Goal: Transaction & Acquisition: Purchase product/service

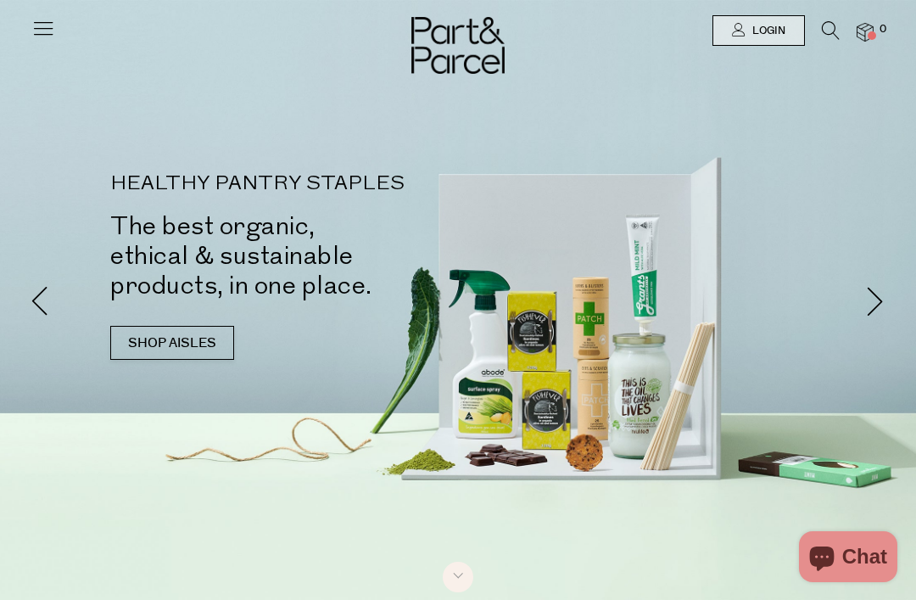
click at [43, 30] on icon at bounding box center [43, 28] width 24 height 24
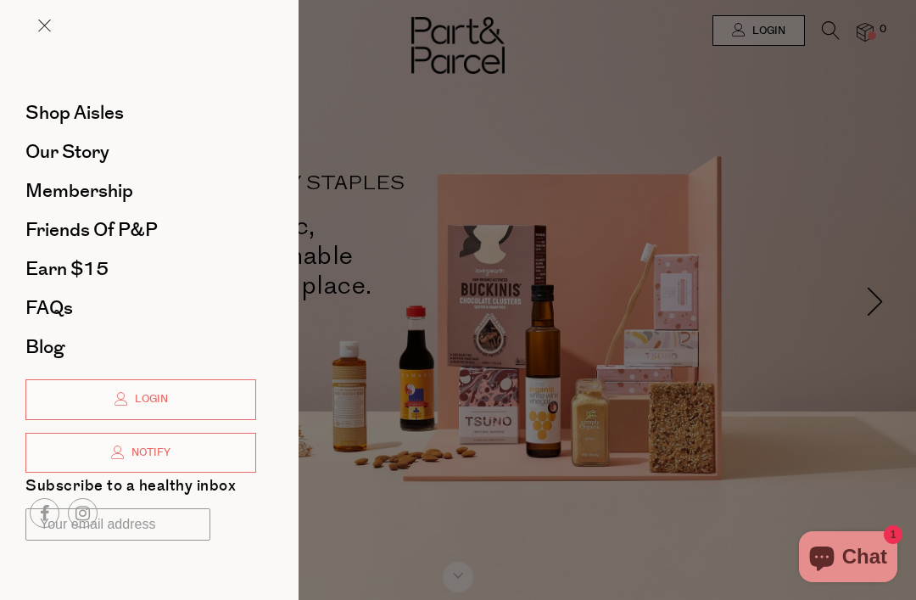
click at [103, 124] on span "Shop Aisles" at bounding box center [74, 112] width 98 height 27
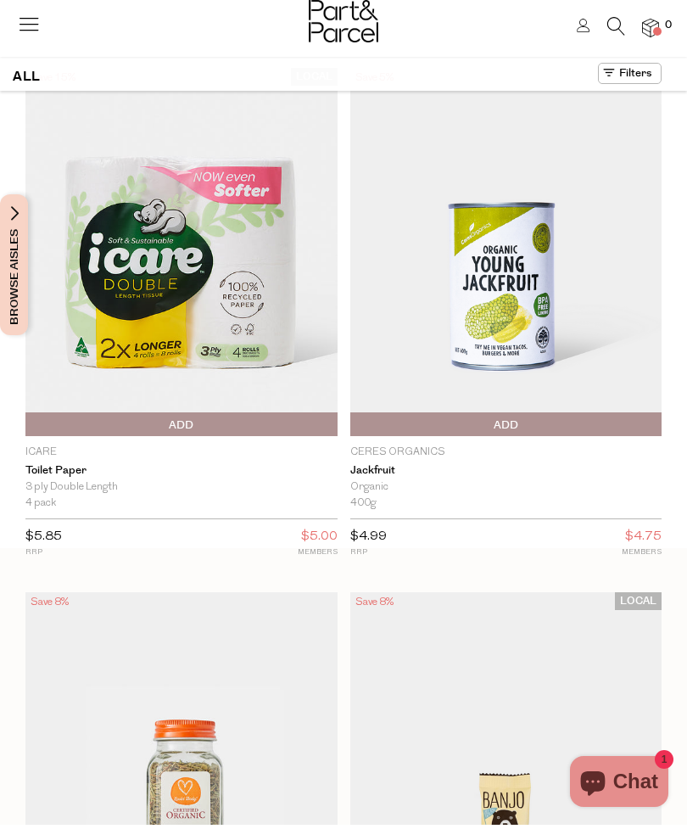
scroll to position [15, 0]
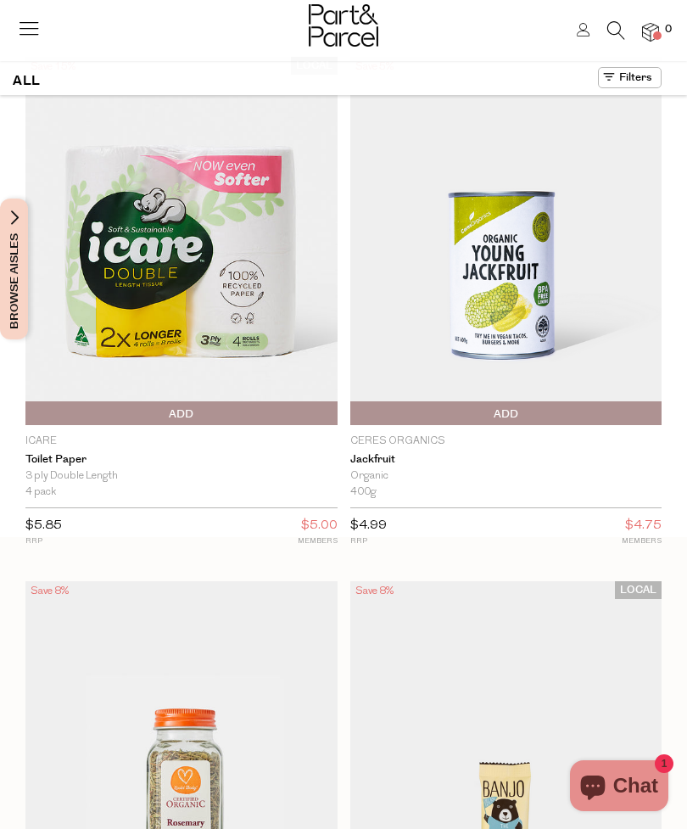
click at [36, 25] on icon at bounding box center [29, 28] width 24 height 24
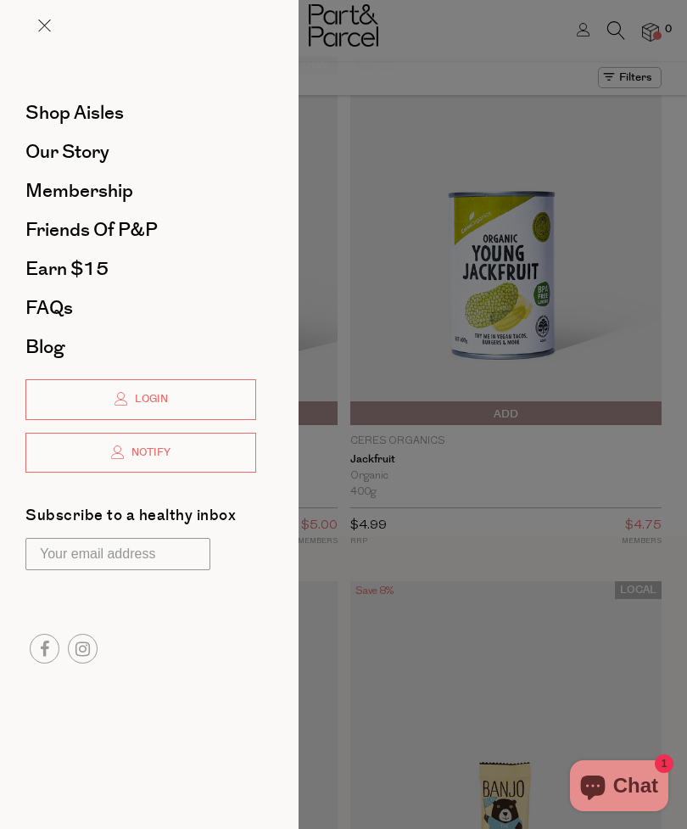
click at [100, 120] on span "Shop Aisles" at bounding box center [74, 112] width 98 height 27
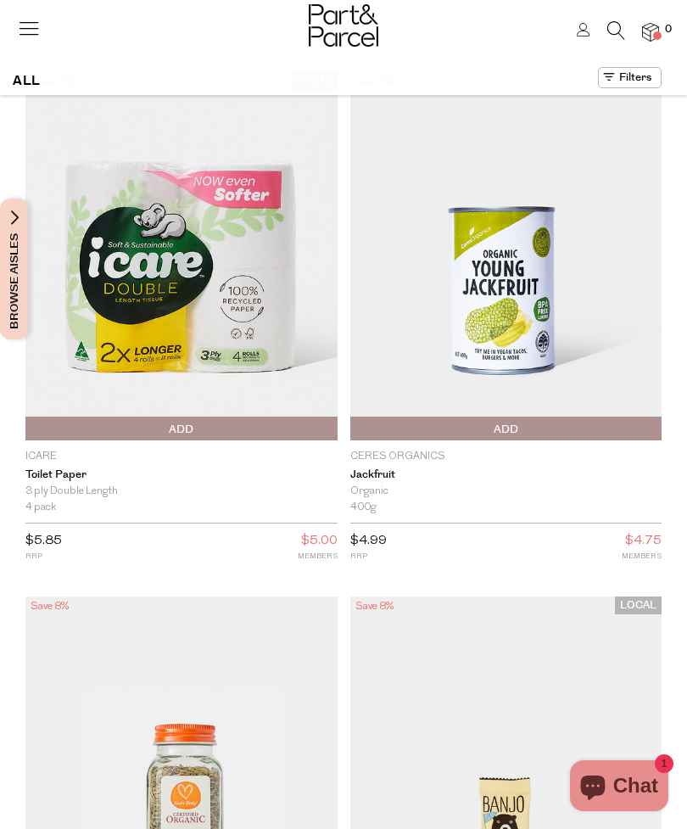
click at [6, 266] on span "Browse Aisles" at bounding box center [14, 269] width 19 height 141
click at [3, 222] on button "Browse Aisles" at bounding box center [14, 269] width 28 height 141
click at [9, 221] on span "Browse Aisles" at bounding box center [14, 269] width 19 height 141
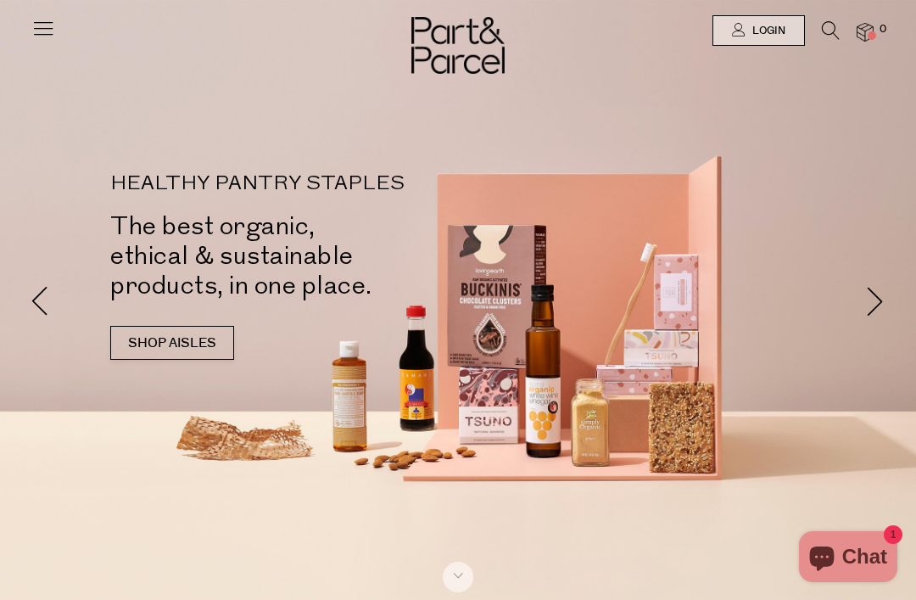
click at [44, 36] on icon at bounding box center [43, 28] width 24 height 24
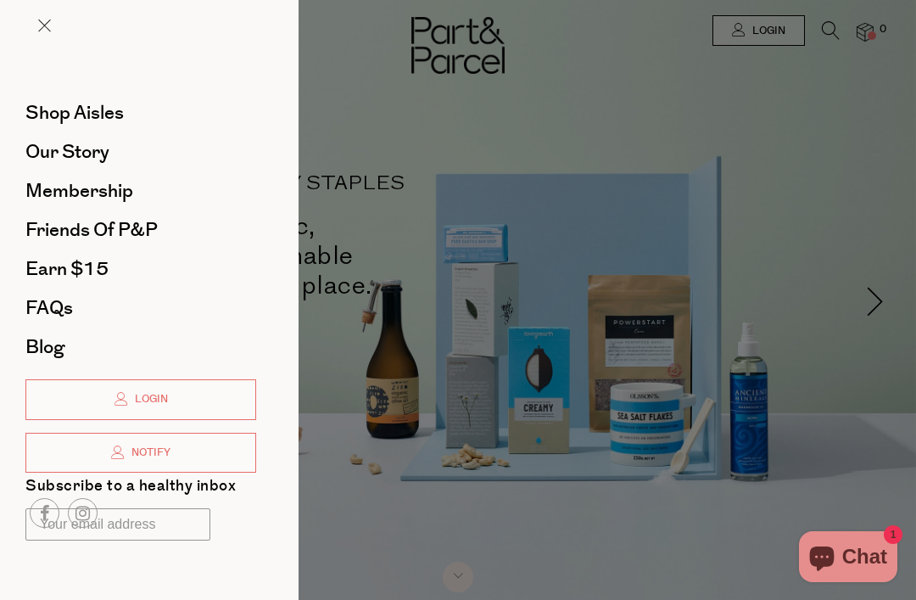
click at [52, 125] on span "Shop Aisles" at bounding box center [74, 112] width 98 height 27
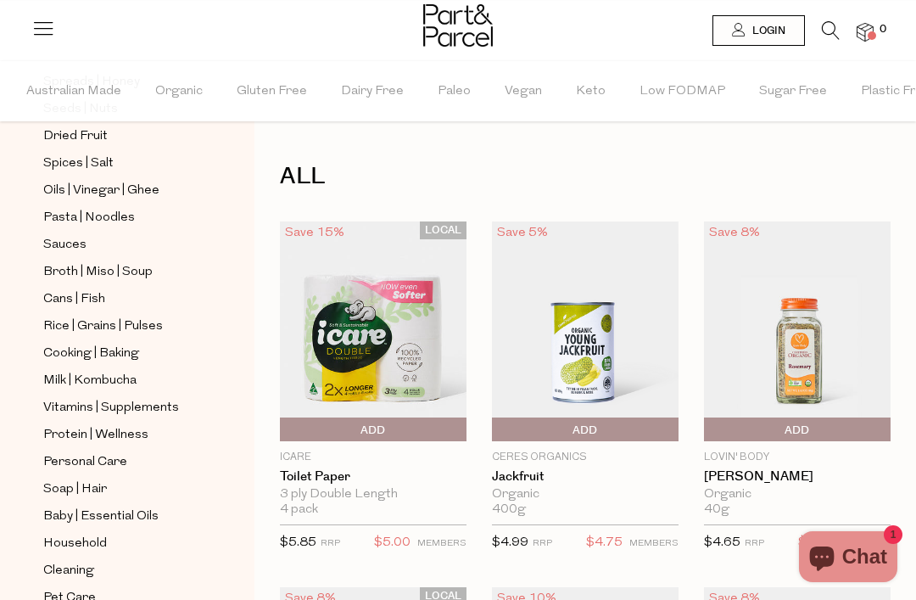
scroll to position [526, 0]
click at [74, 399] on span "Vitamins | Supplements" at bounding box center [111, 409] width 136 height 20
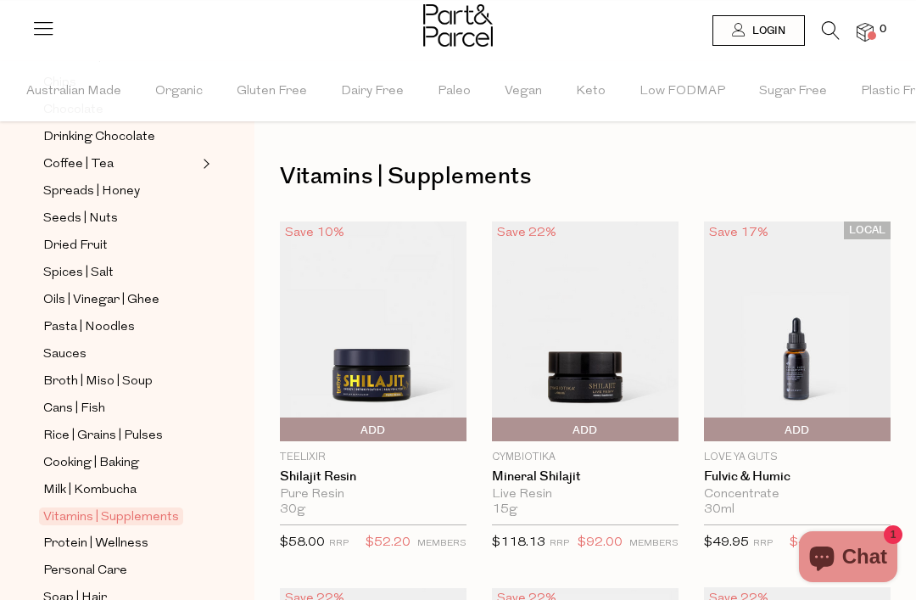
scroll to position [439, 0]
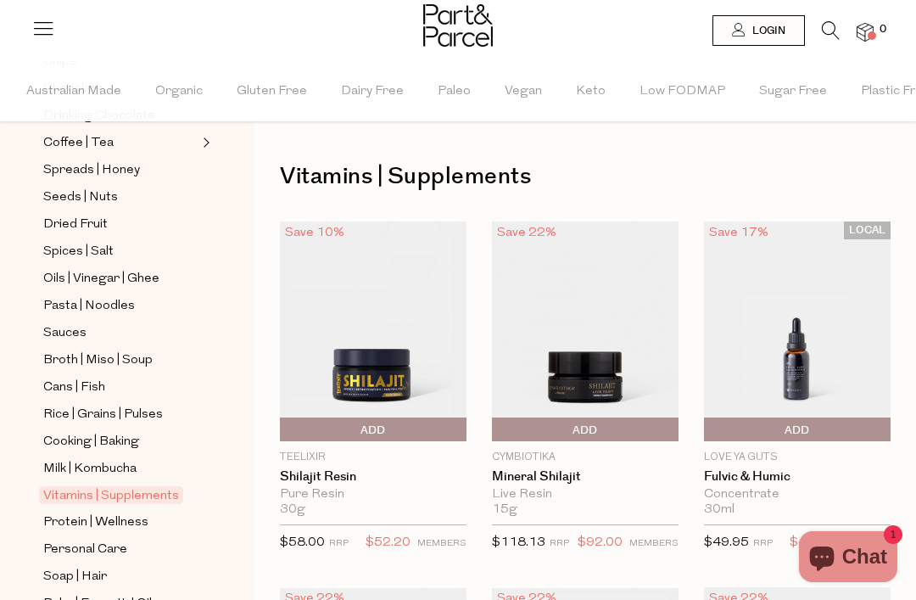
click at [65, 512] on span "Protein | Wellness" at bounding box center [95, 522] width 105 height 20
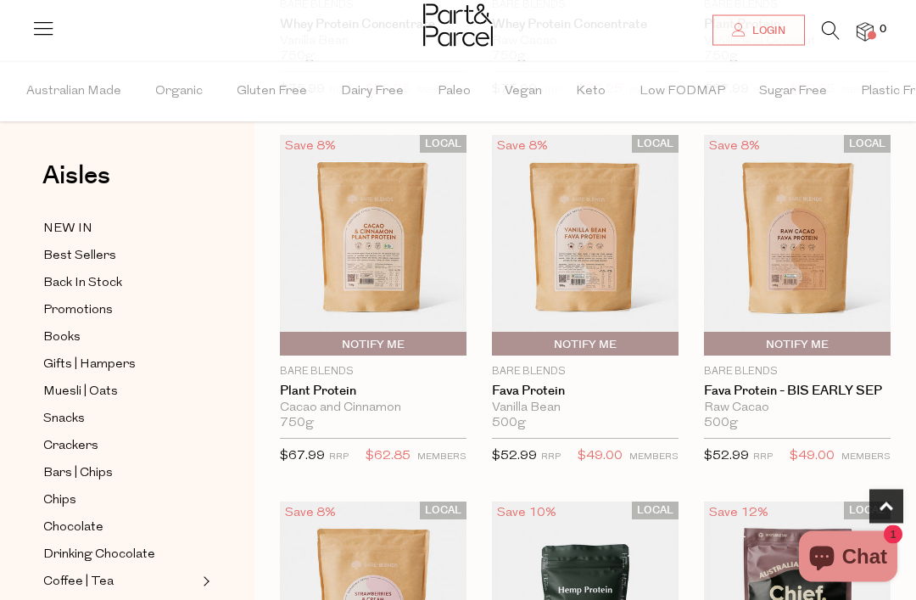
scroll to position [819, 0]
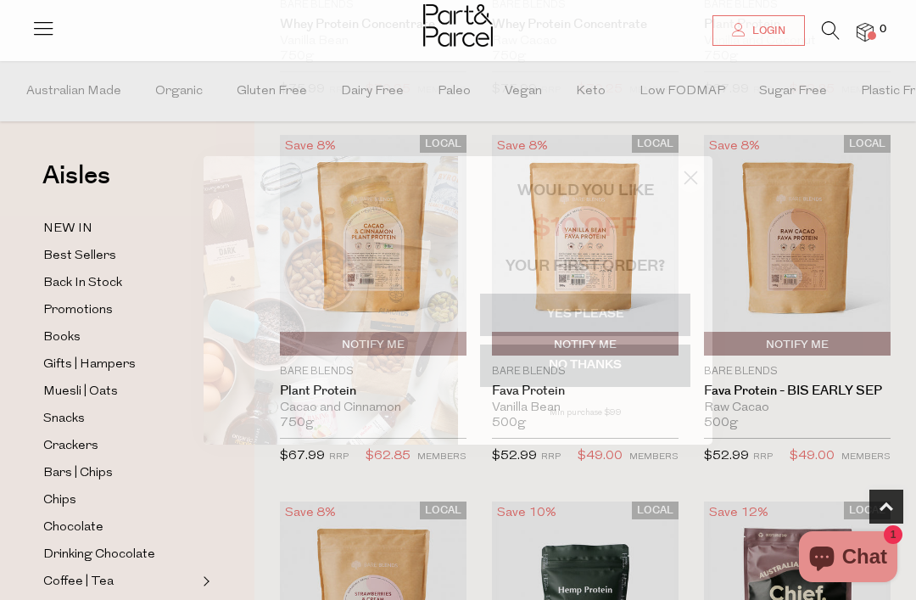
click at [693, 191] on circle "Close dialog" at bounding box center [691, 177] width 28 height 28
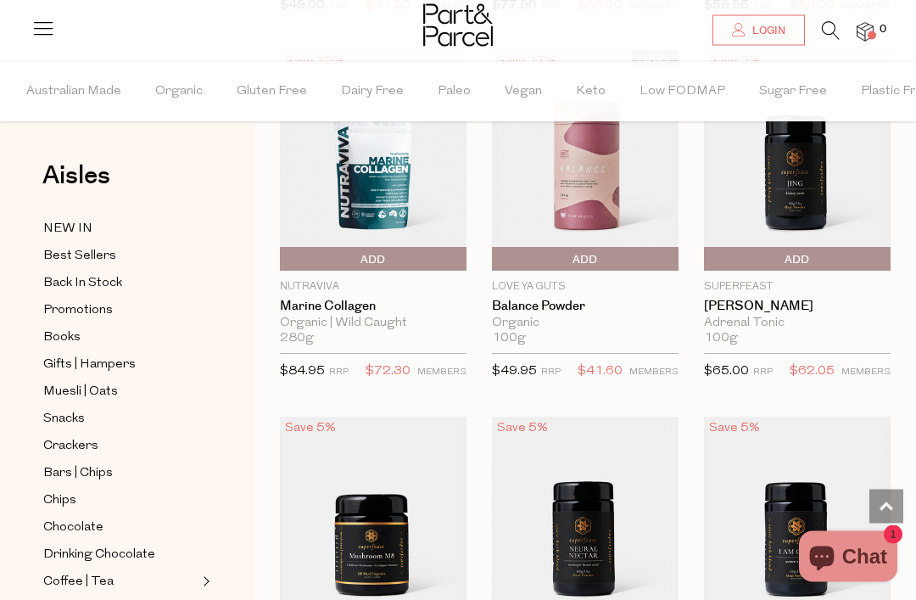
scroll to position [3101, 0]
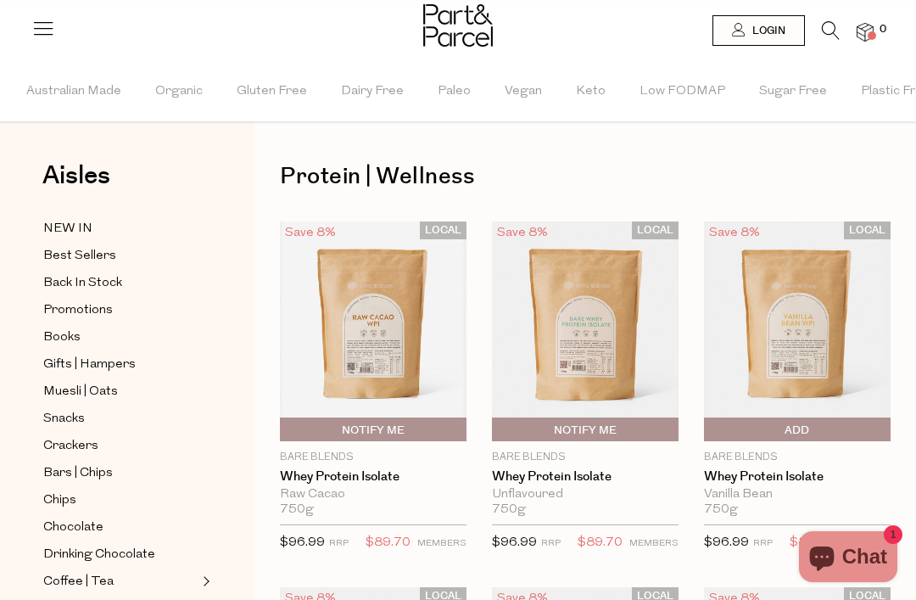
click at [351, 356] on img at bounding box center [373, 331] width 187 height 221
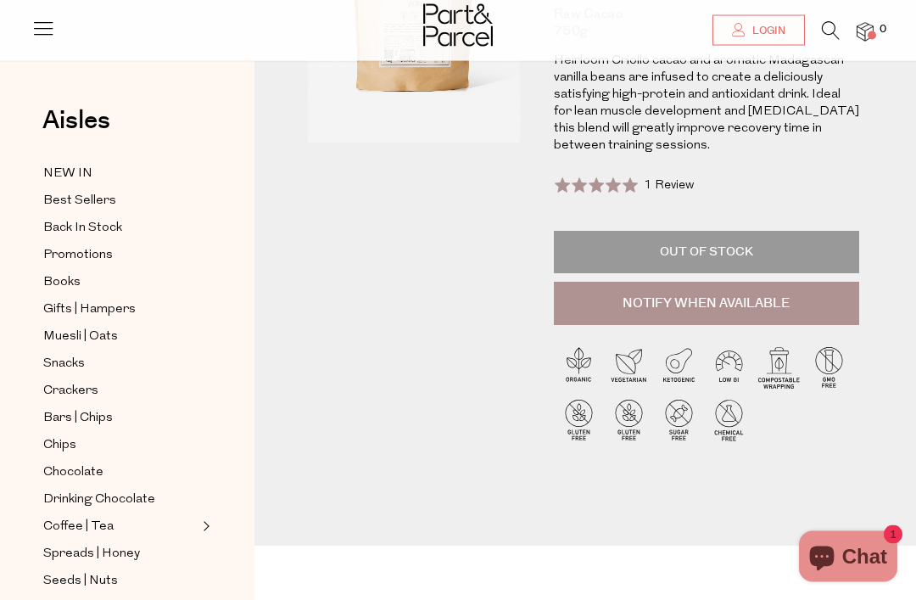
scroll to position [210, 0]
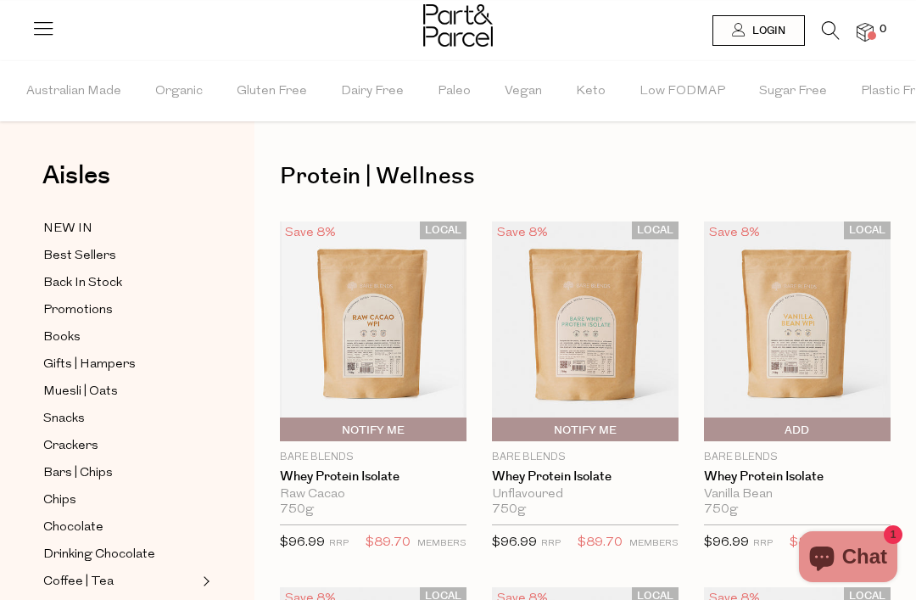
click at [546, 350] on img at bounding box center [585, 331] width 187 height 221
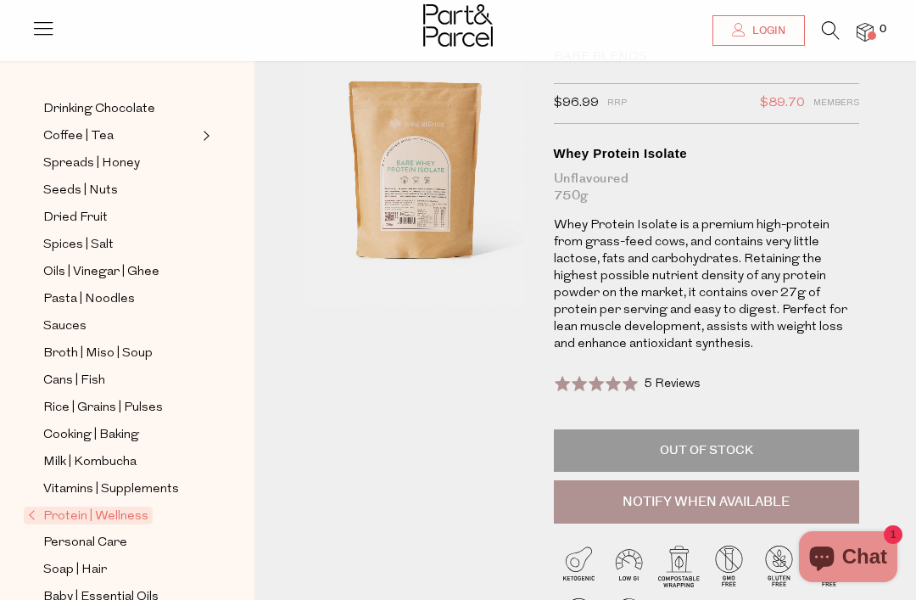
scroll to position [389, 0]
click at [79, 480] on span "Vitamins | Supplements" at bounding box center [111, 490] width 136 height 20
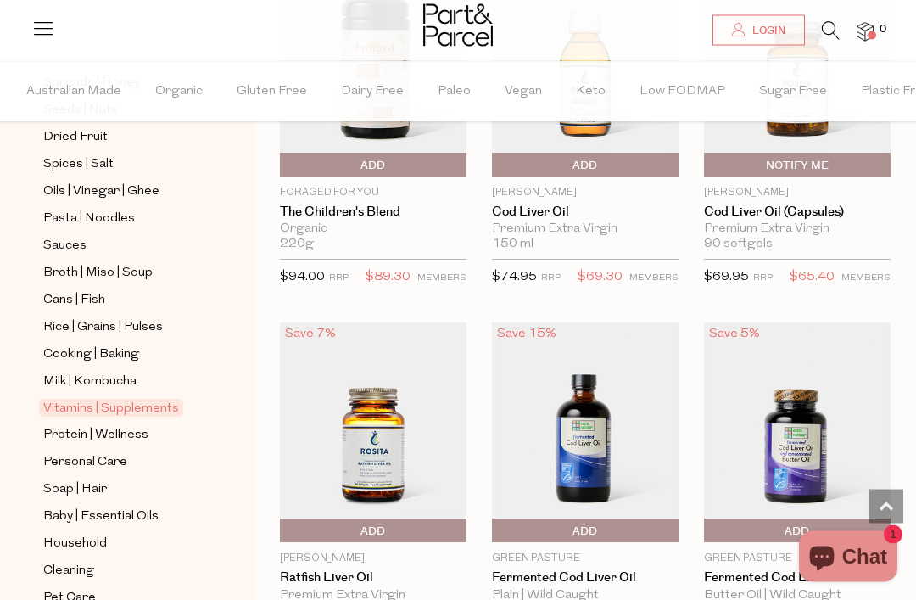
scroll to position [5138, 0]
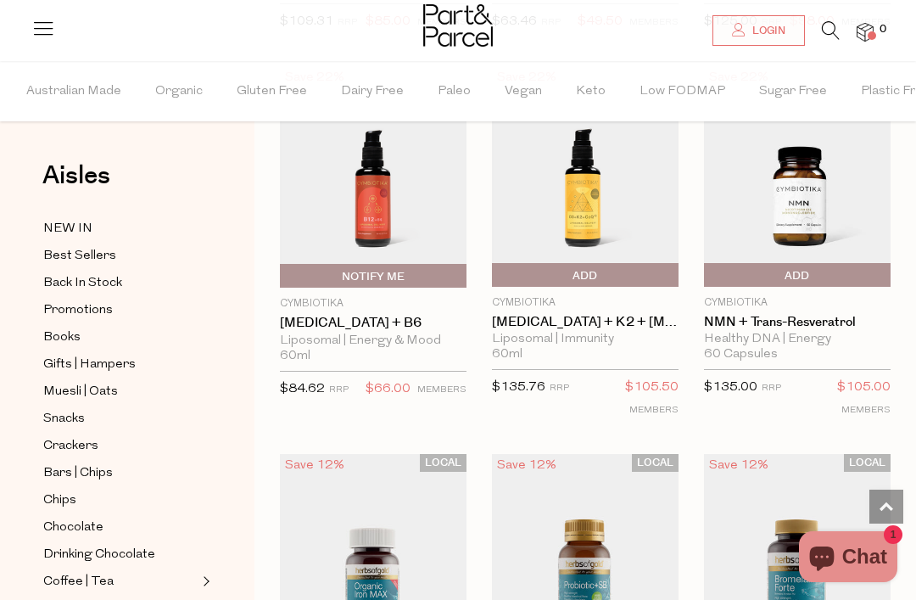
scroll to position [1585, 0]
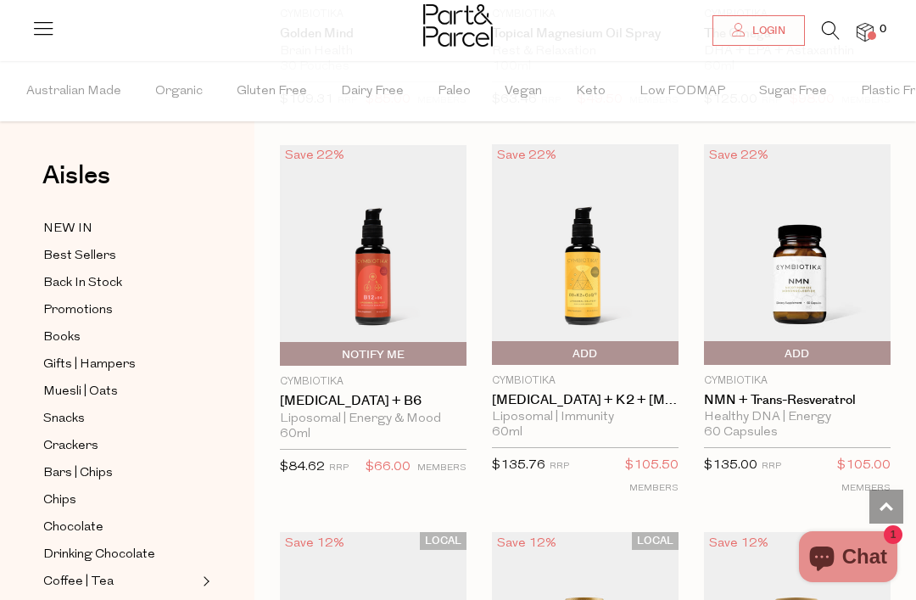
click at [831, 32] on icon at bounding box center [831, 30] width 18 height 19
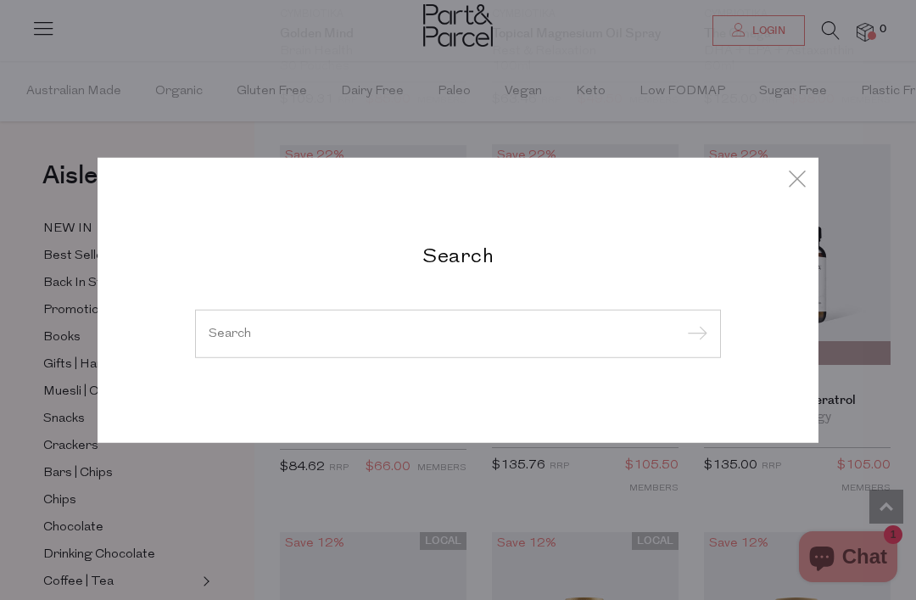
click at [299, 361] on div "Search" at bounding box center [458, 300] width 721 height 286
click at [337, 329] on input "search" at bounding box center [458, 333] width 499 height 13
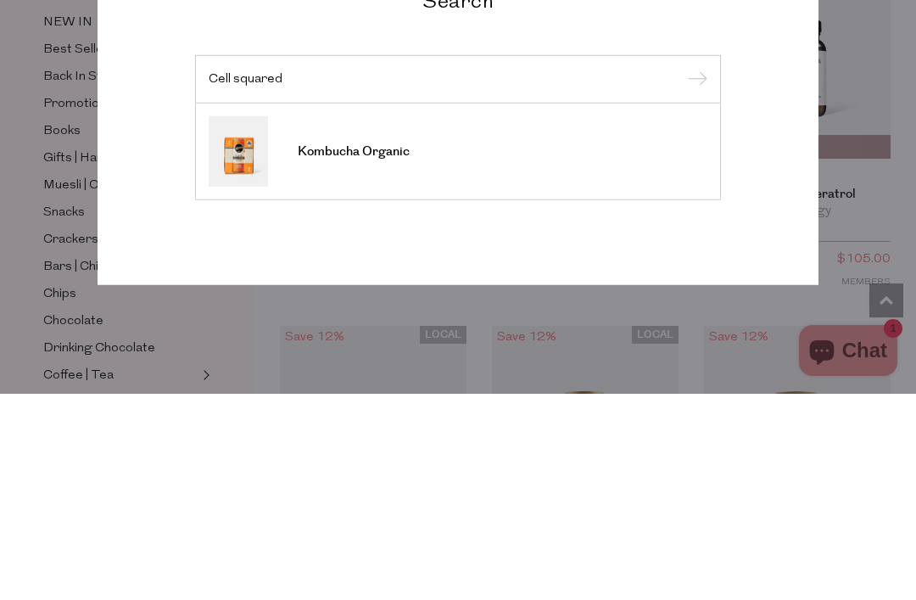
type input "Cell squared"
click at [694, 273] on input "submit" at bounding box center [694, 285] width 25 height 25
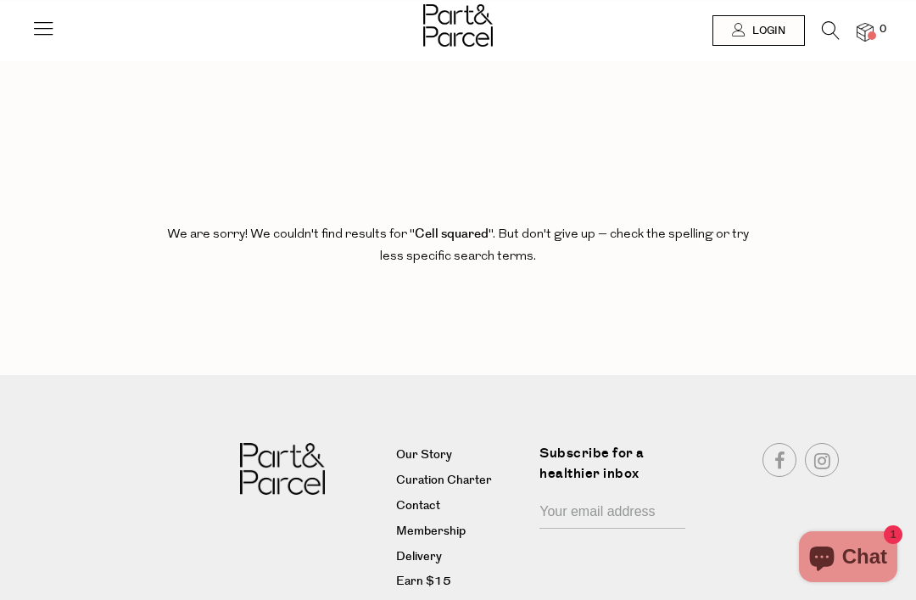
click at [831, 39] on icon at bounding box center [831, 30] width 18 height 19
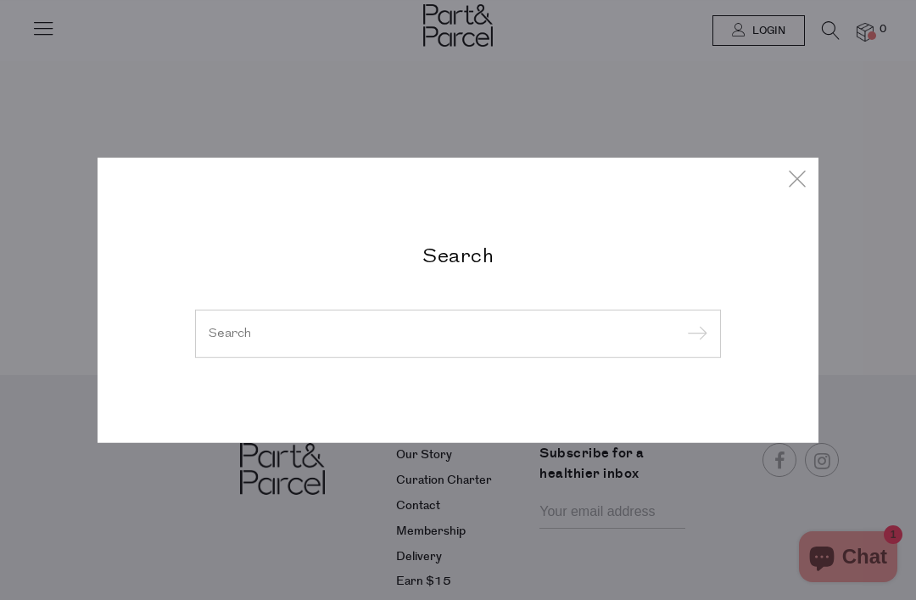
click at [371, 339] on input "search" at bounding box center [458, 333] width 499 height 13
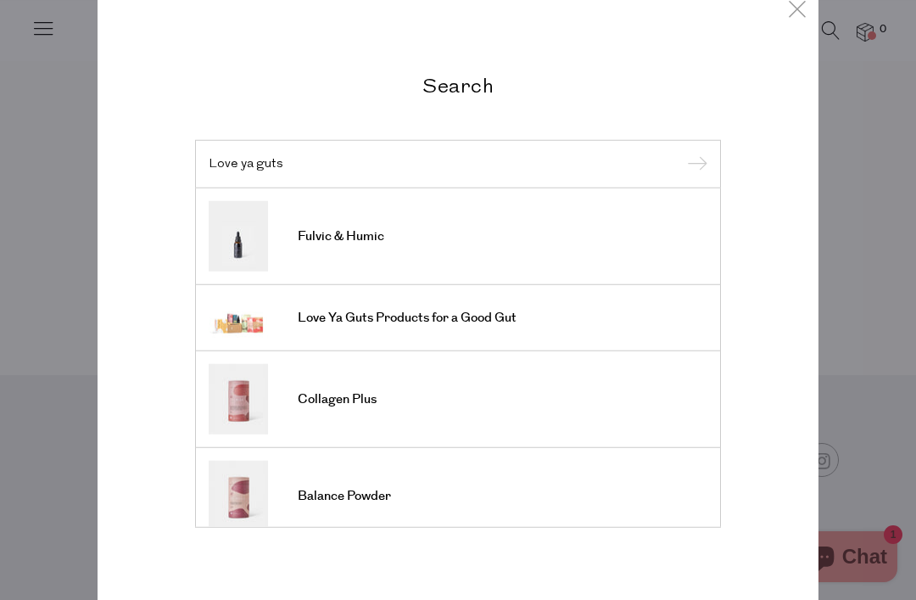
type input "Love ya guts"
click at [694, 165] on input "submit" at bounding box center [694, 164] width 25 height 25
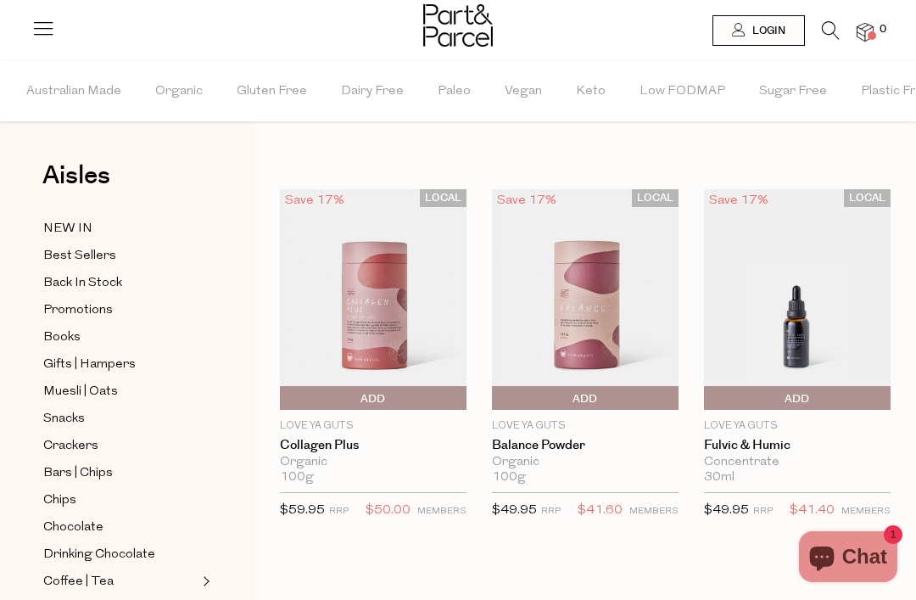
click at [837, 41] on link at bounding box center [831, 35] width 18 height 18
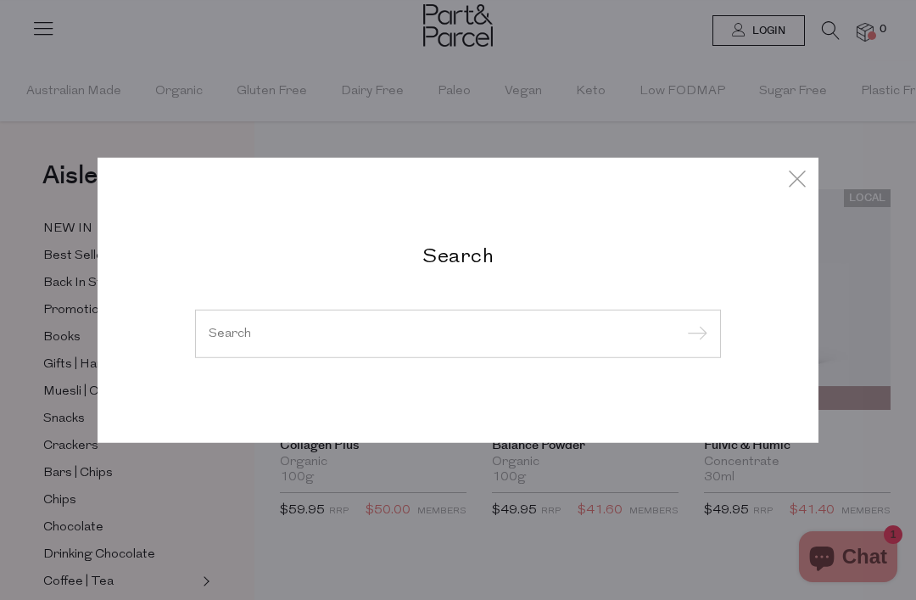
click at [341, 338] on input "search" at bounding box center [458, 333] width 499 height 13
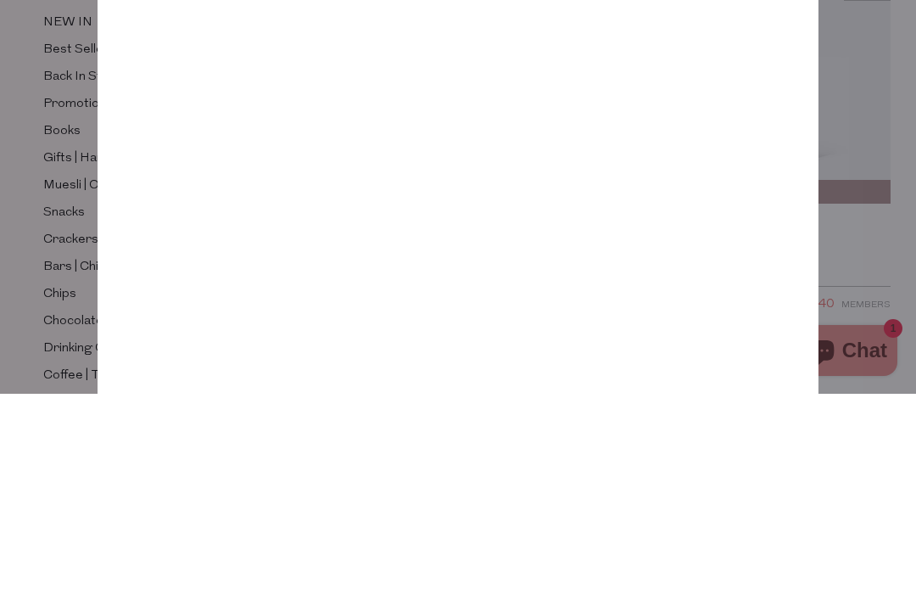
type input "Church farm"
click at [694, 122] on input "submit" at bounding box center [694, 134] width 25 height 25
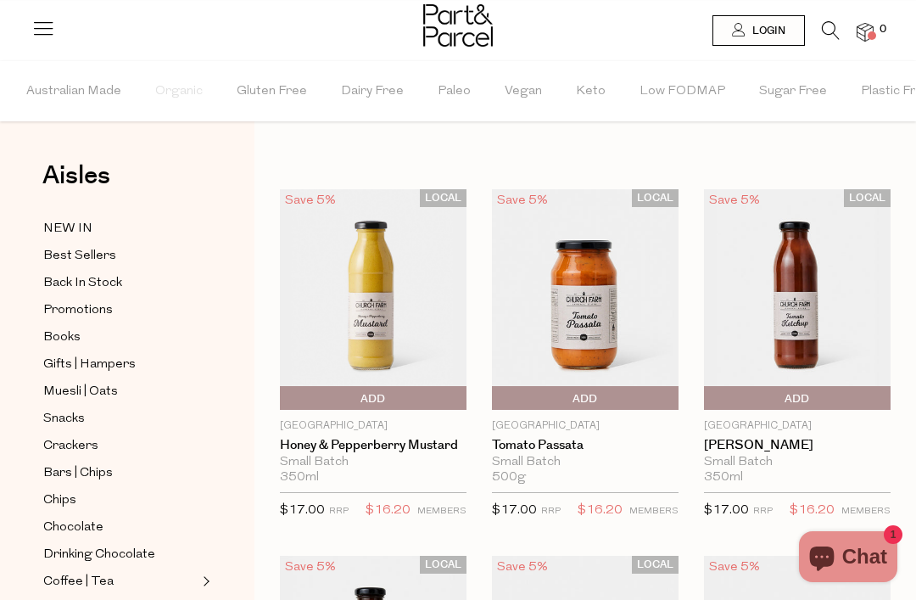
click at [814, 25] on li at bounding box center [822, 34] width 35 height 26
click at [822, 35] on icon at bounding box center [831, 30] width 18 height 19
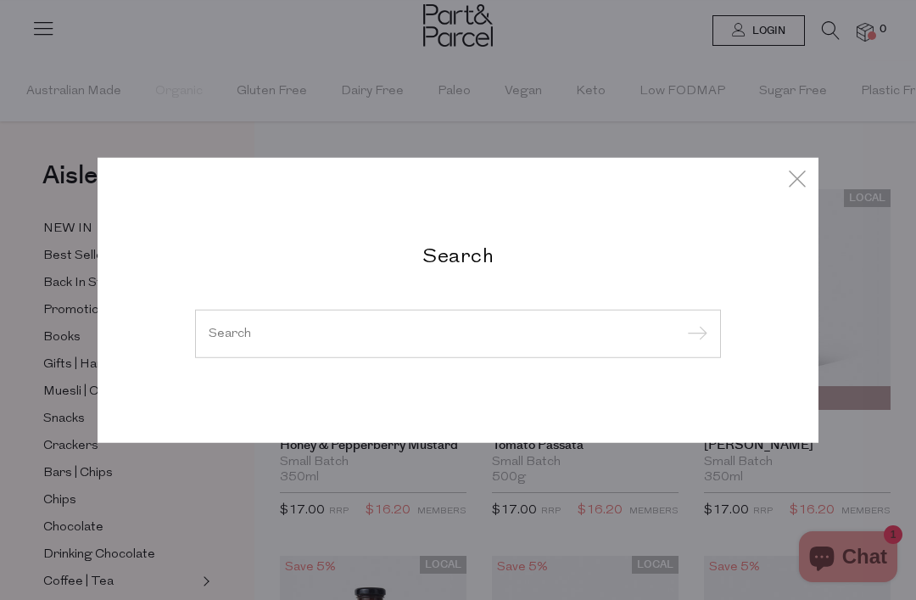
click at [328, 339] on input "search" at bounding box center [458, 333] width 499 height 13
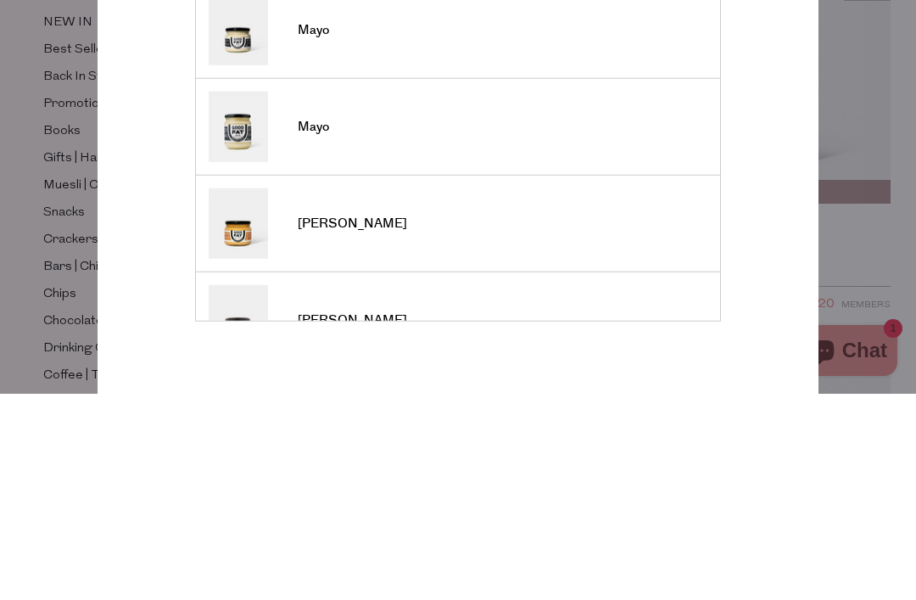
type input "Mayonnaise"
click at [694, 152] on input "submit" at bounding box center [694, 164] width 25 height 25
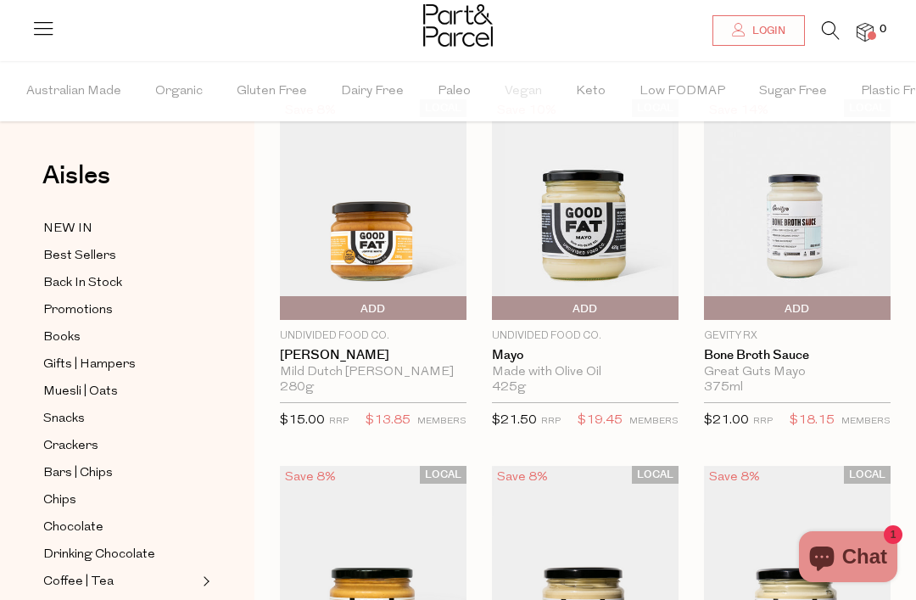
scroll to position [89, 0]
click at [60, 339] on span "Books" at bounding box center [61, 337] width 37 height 20
